Goal: Transaction & Acquisition: Purchase product/service

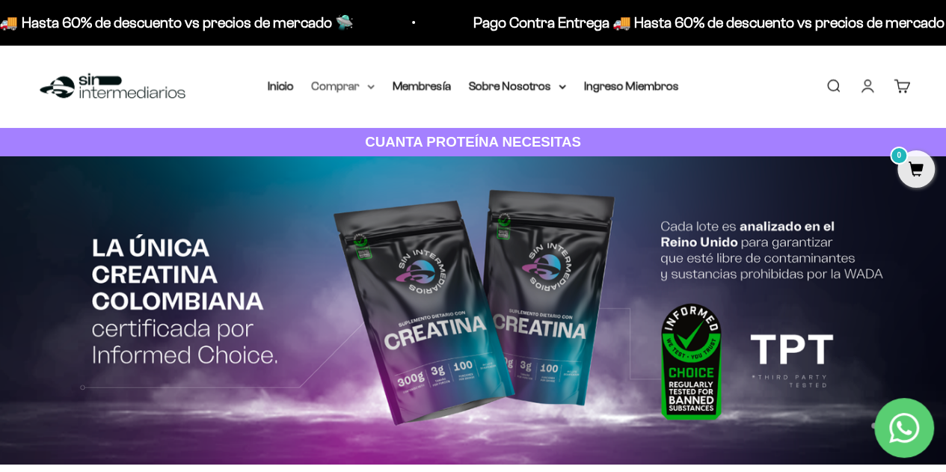
click at [370, 87] on icon at bounding box center [371, 86] width 6 height 3
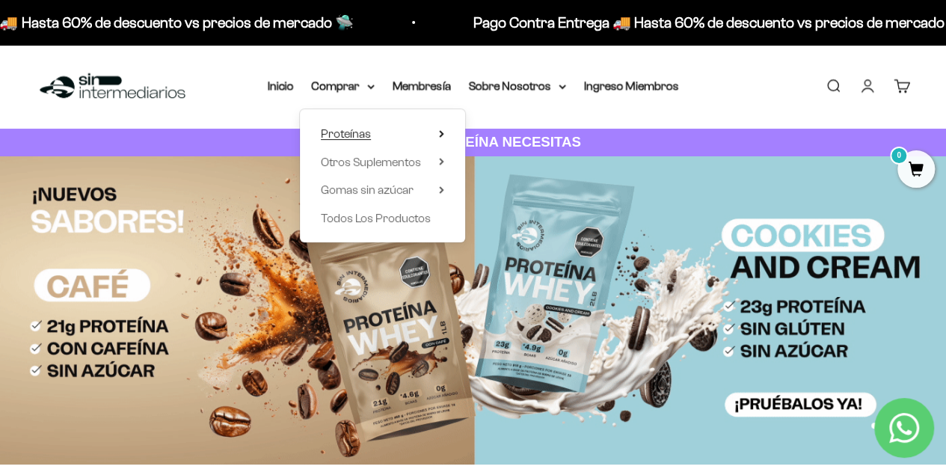
click at [444, 135] on icon at bounding box center [441, 133] width 5 height 7
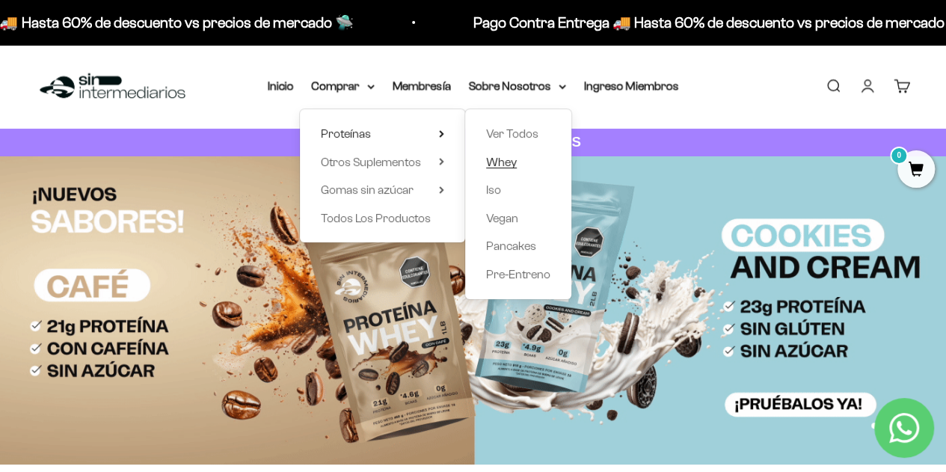
click at [514, 161] on span "Whey" at bounding box center [501, 162] width 31 height 13
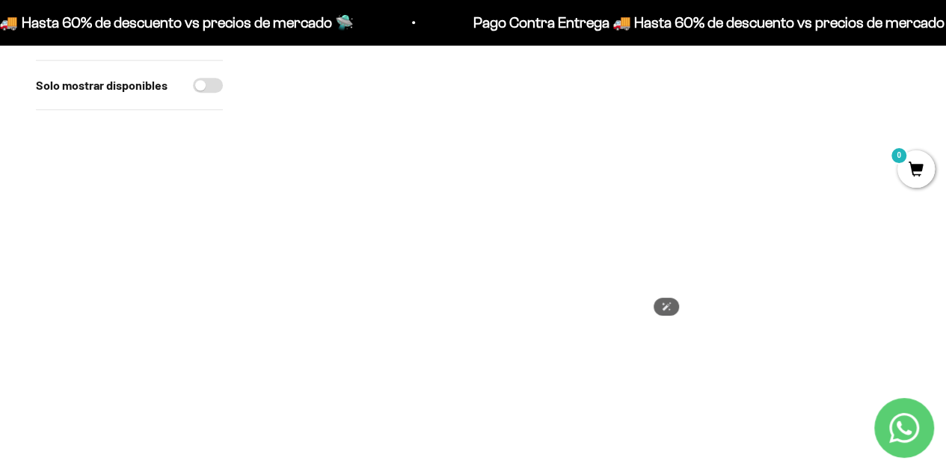
scroll to position [454, 0]
click at [358, 261] on img at bounding box center [361, 218] width 205 height 205
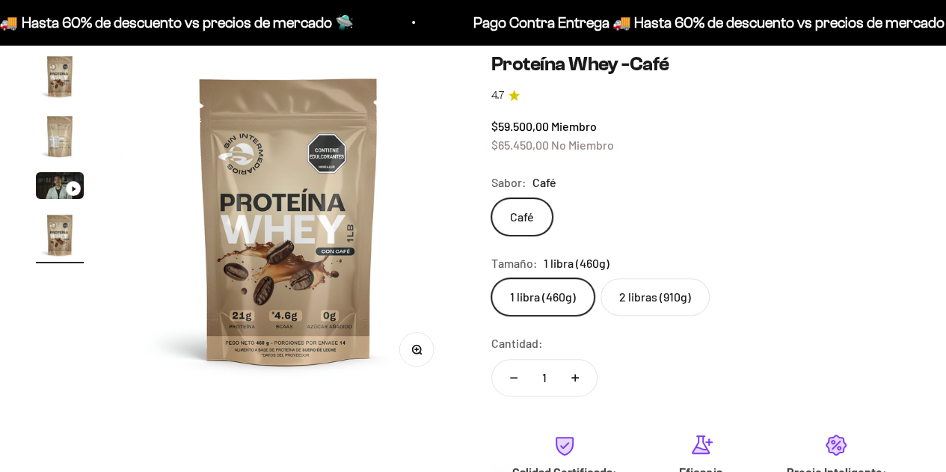
scroll to position [0, 1032]
click at [655, 296] on label "2 libras (910g)" at bounding box center [655, 296] width 109 height 37
click at [492, 278] on input "2 libras (910g)" at bounding box center [491, 278] width 1 height 1
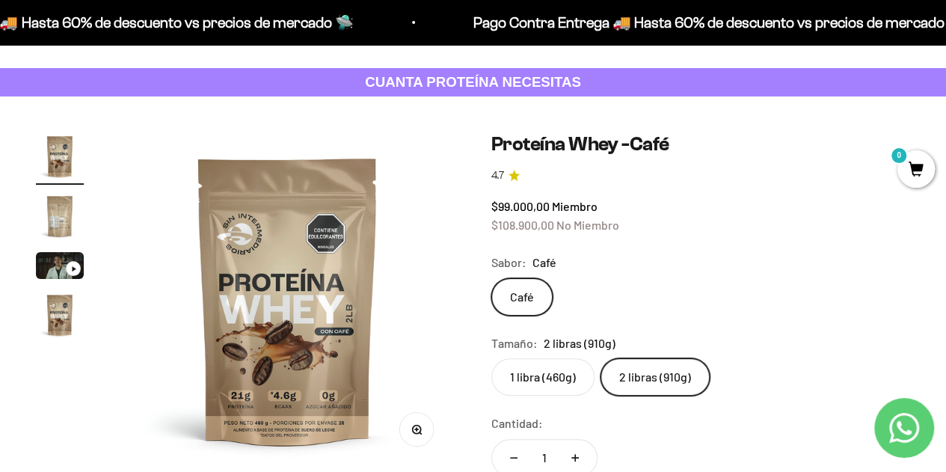
scroll to position [61, 0]
